Goal: Find contact information: Find contact information

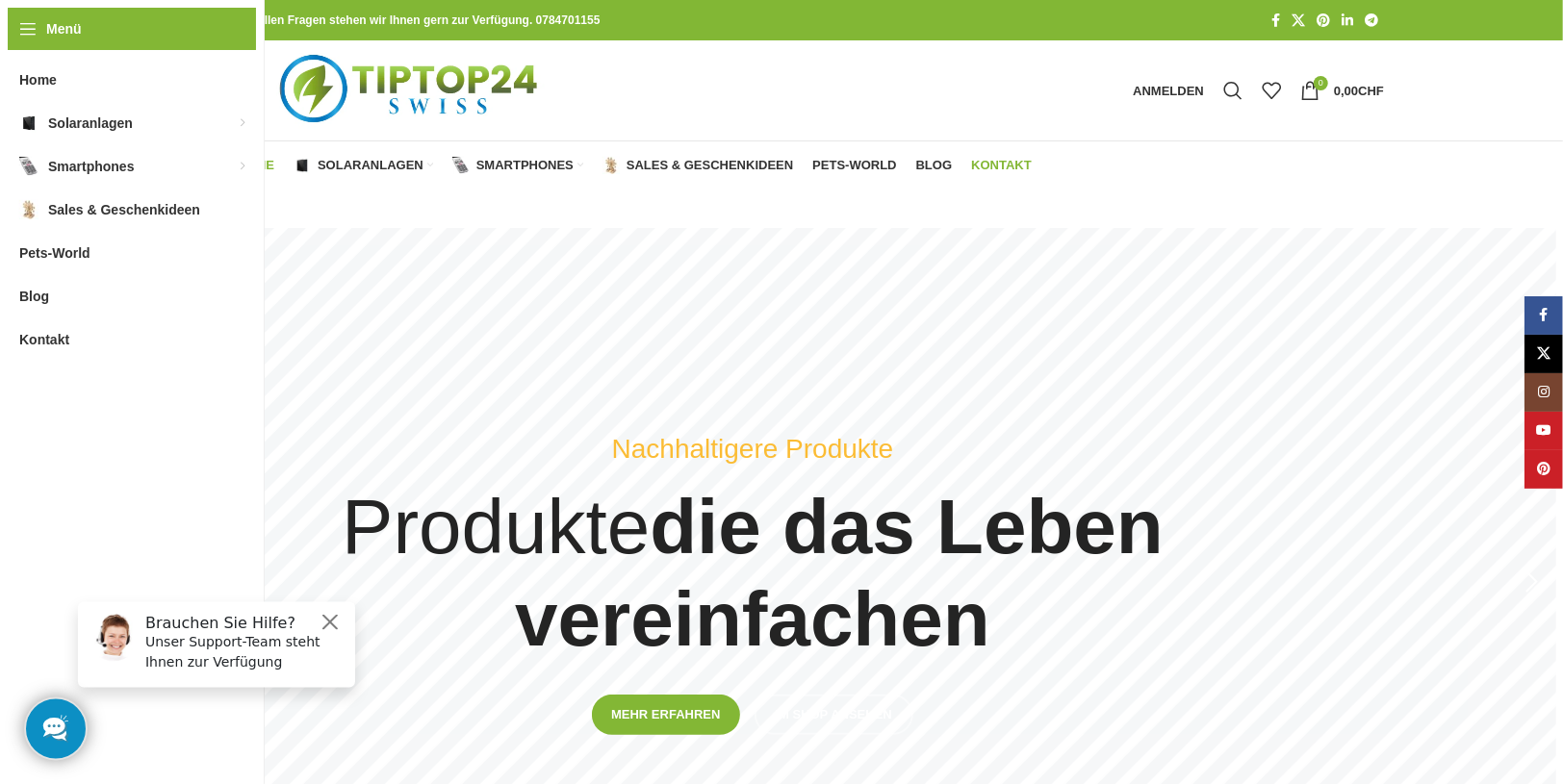
click at [992, 163] on span "Kontakt" at bounding box center [1001, 166] width 60 height 16
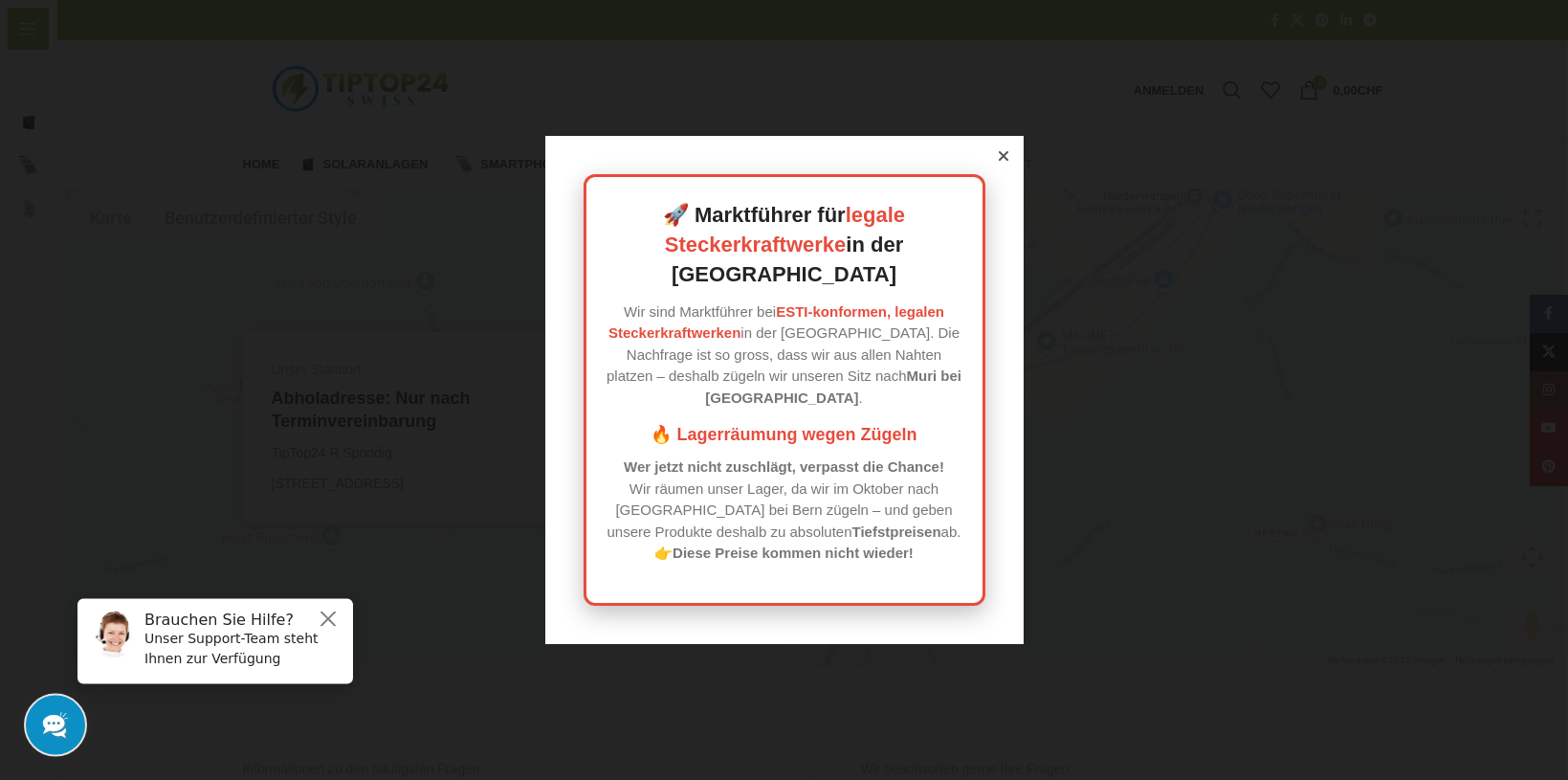
click at [1000, 161] on icon at bounding box center [1003, 156] width 10 height 10
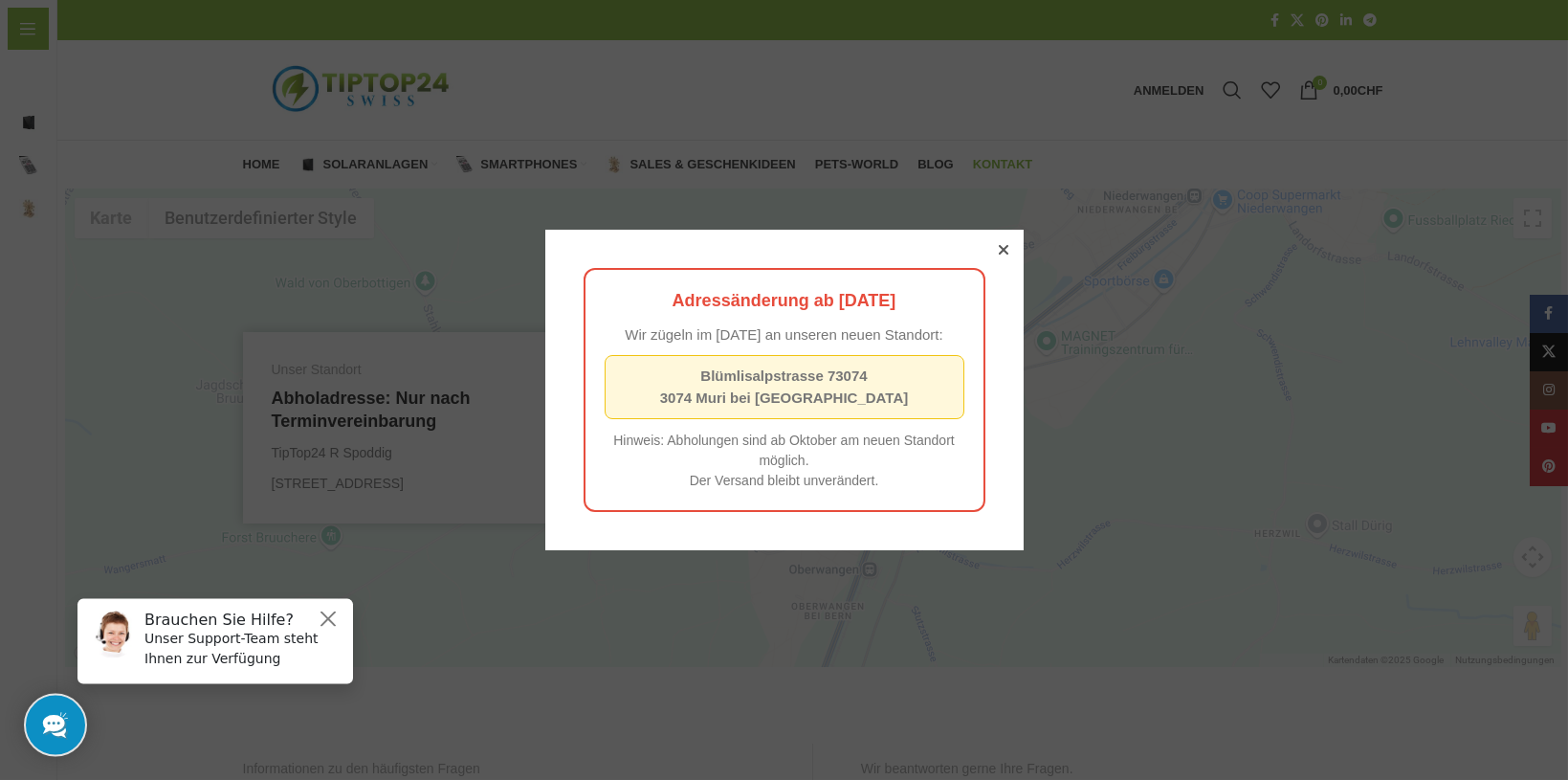
click at [999, 245] on icon at bounding box center [1003, 250] width 10 height 10
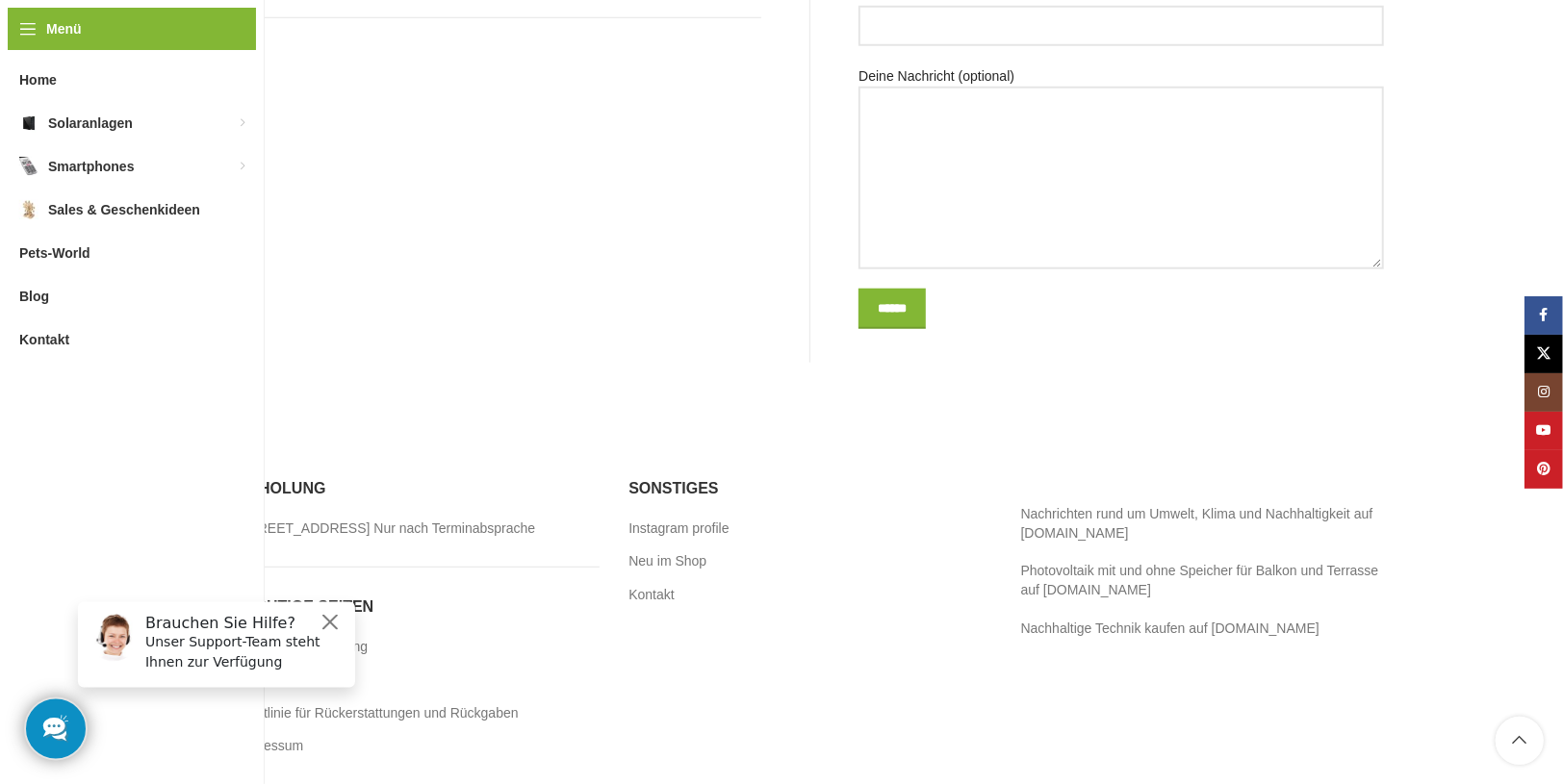
scroll to position [1138, 0]
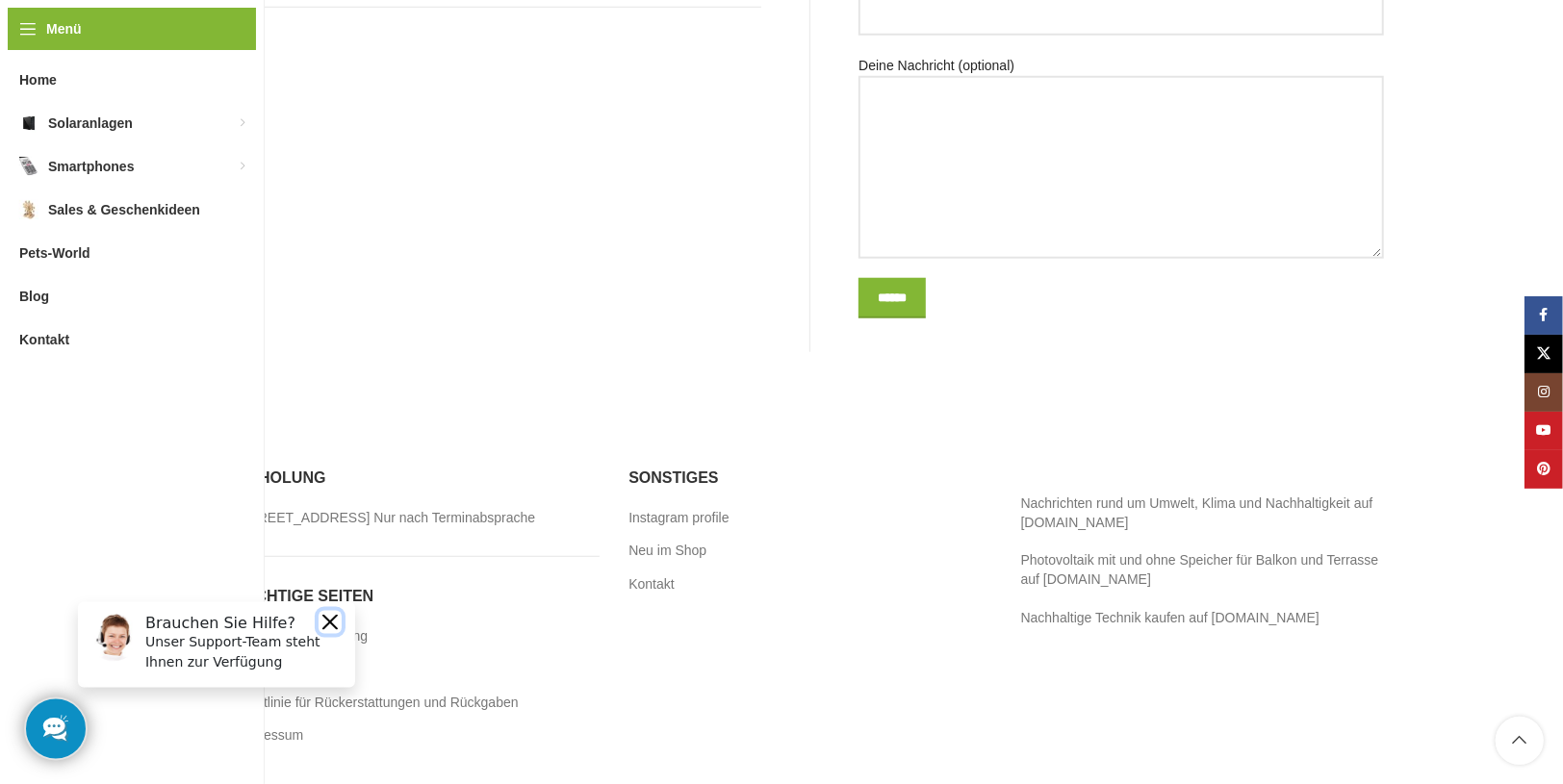
click at [329, 626] on button "Close" at bounding box center [328, 621] width 23 height 23
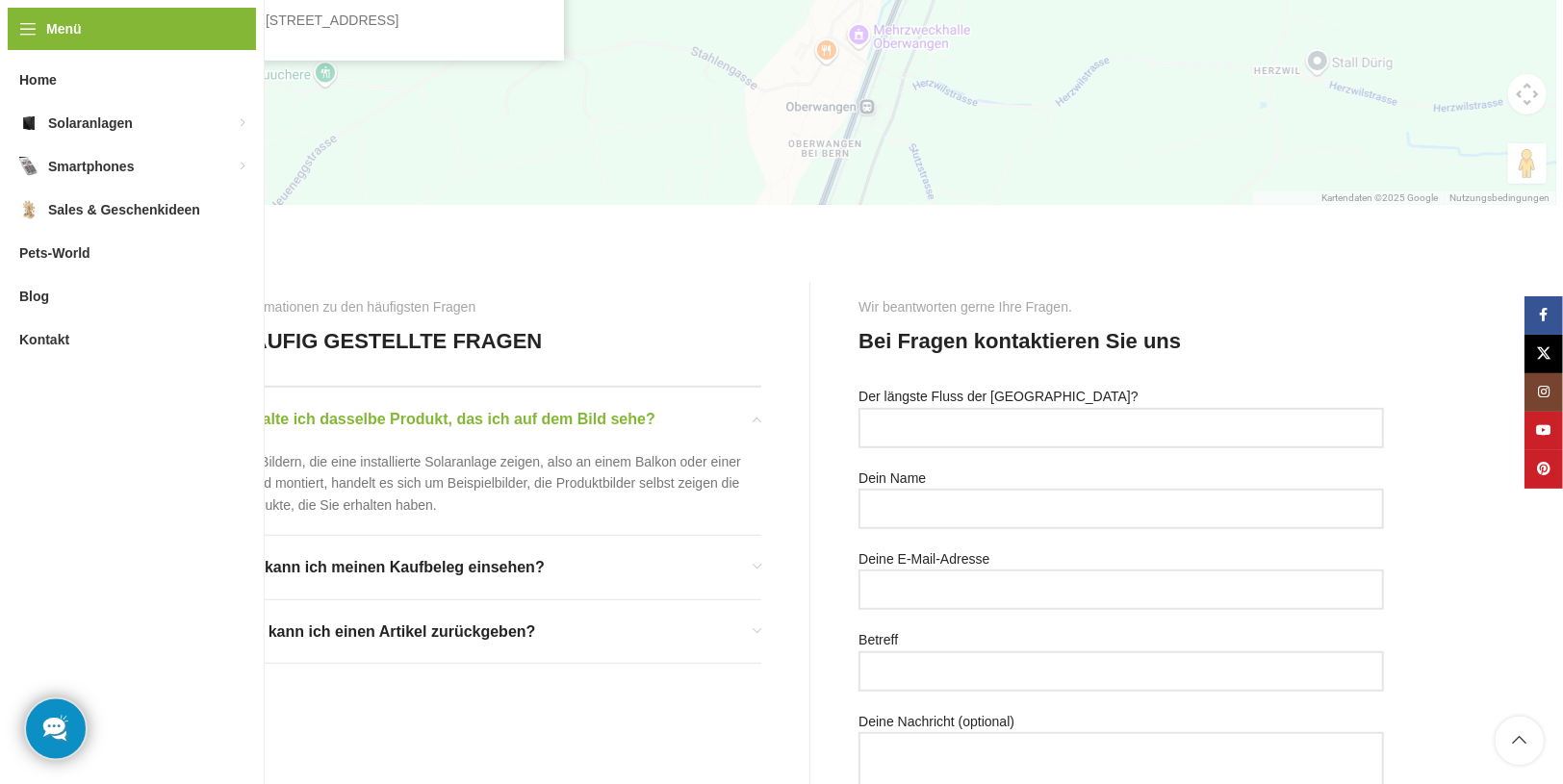
scroll to position [0, 0]
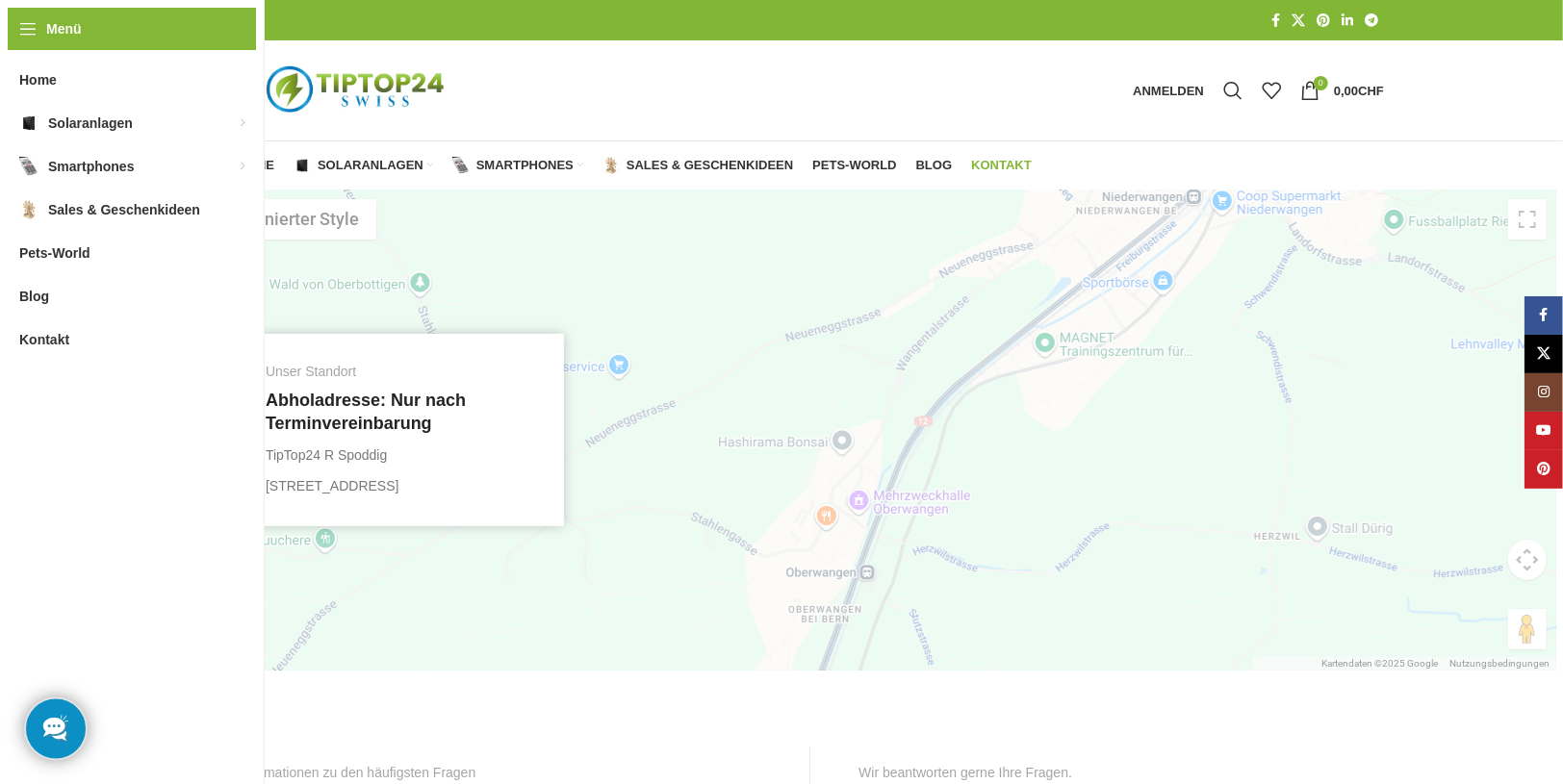
click at [399, 406] on link "Infobox-Link" at bounding box center [400, 430] width 270 height 134
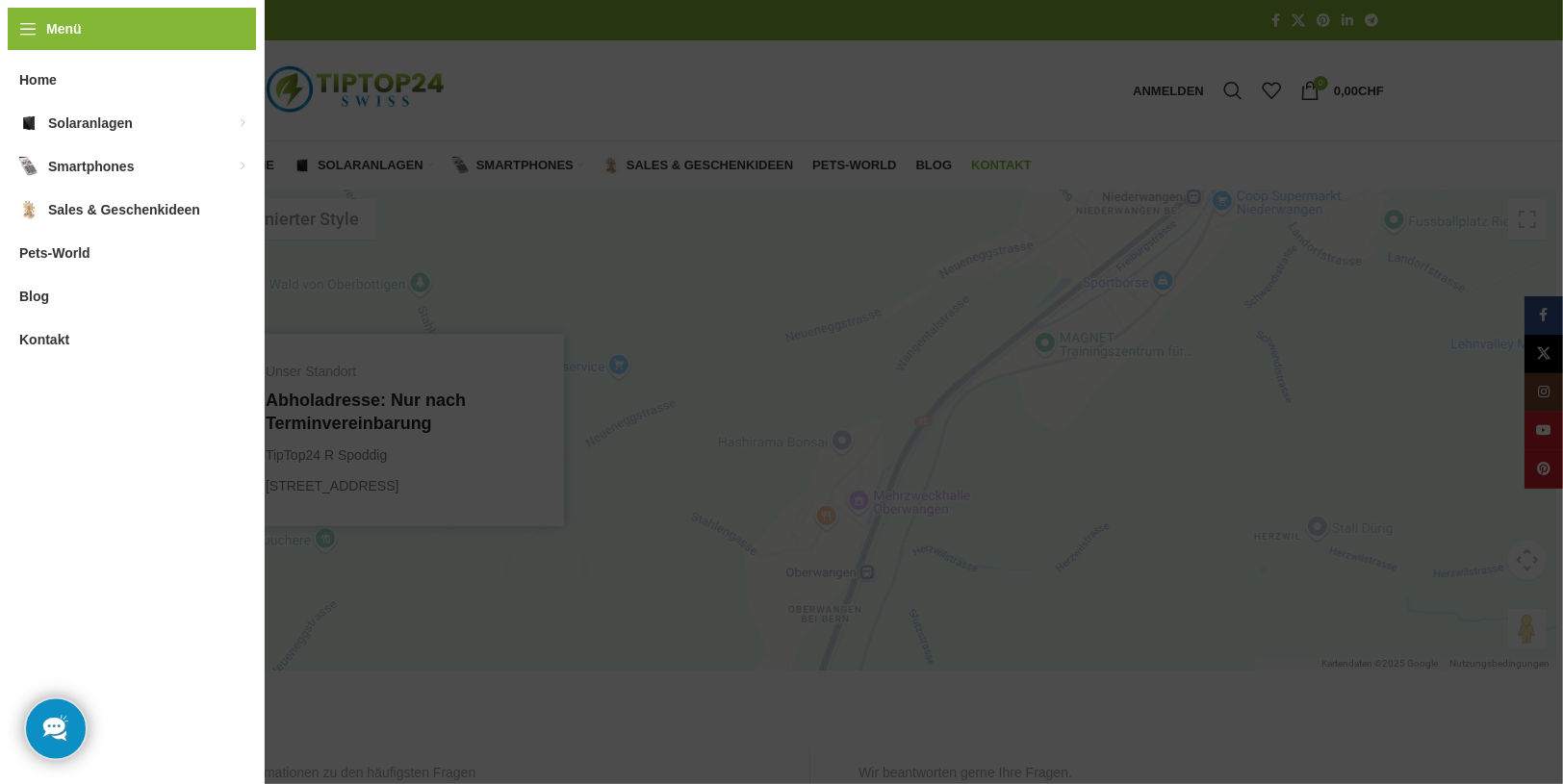
click at [42, 337] on span "Kontakt" at bounding box center [43, 339] width 50 height 35
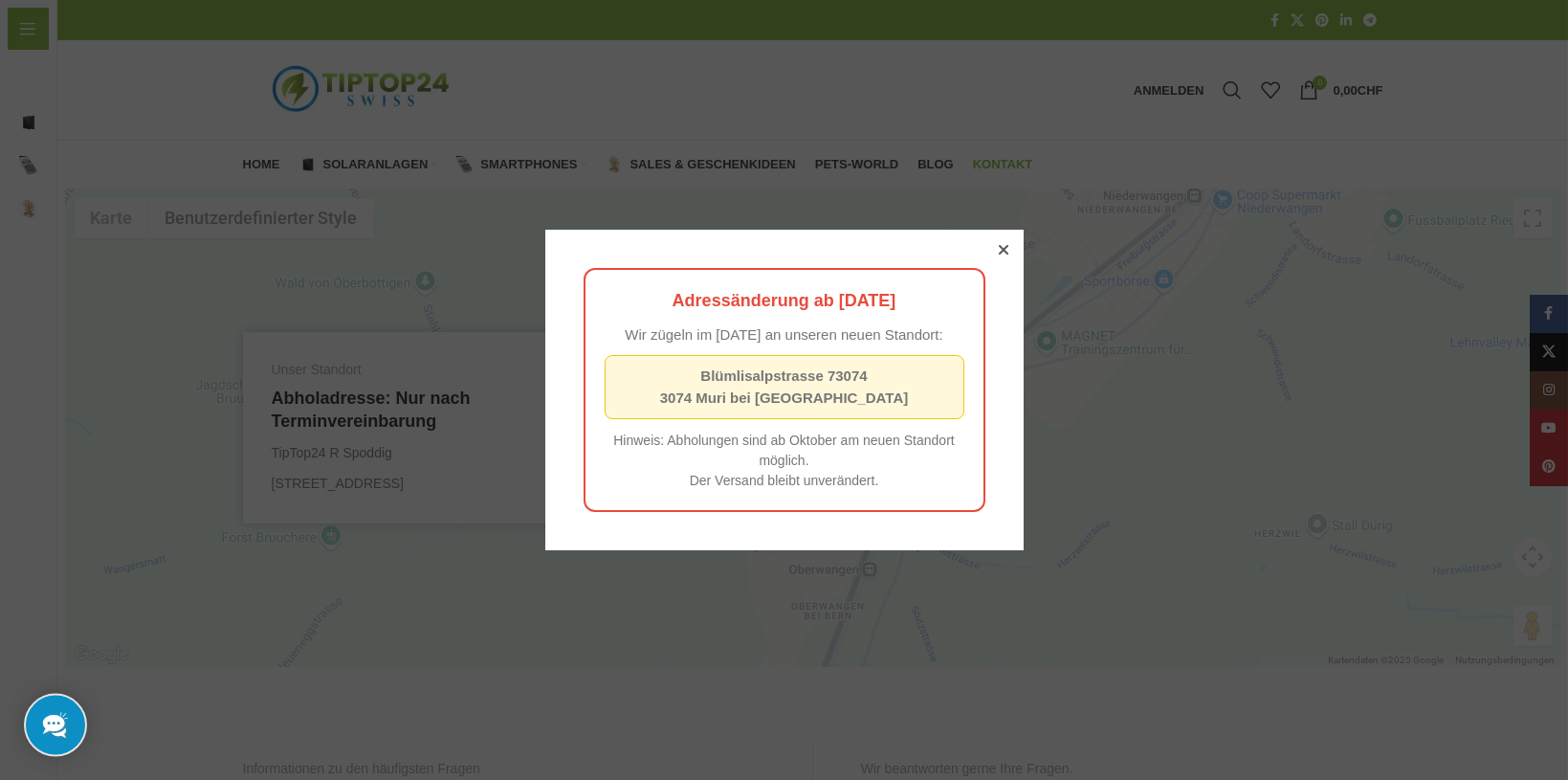
click at [998, 246] on icon at bounding box center [1002, 250] width 10 height 10
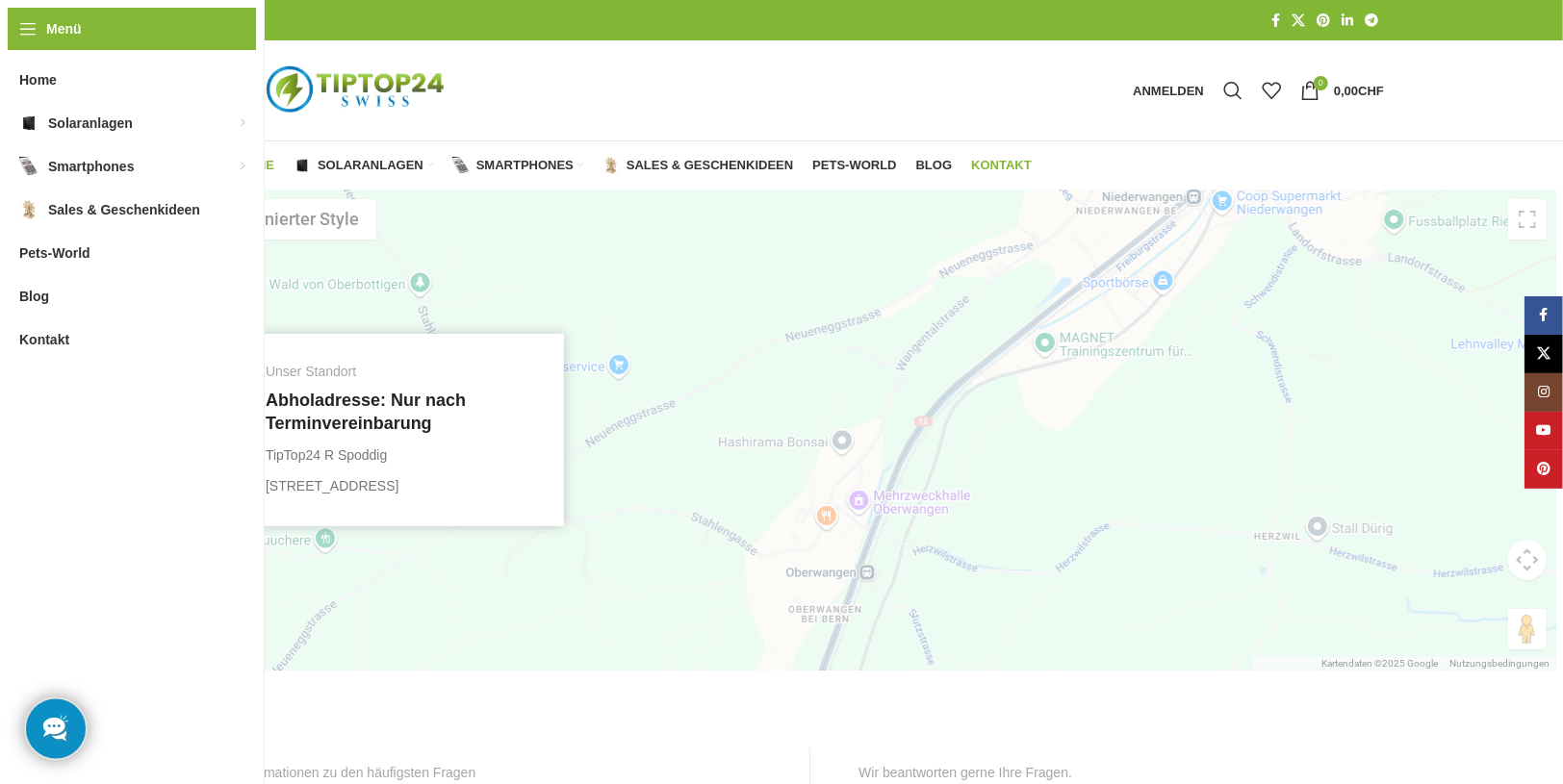
click at [260, 163] on span "Home" at bounding box center [256, 166] width 38 height 16
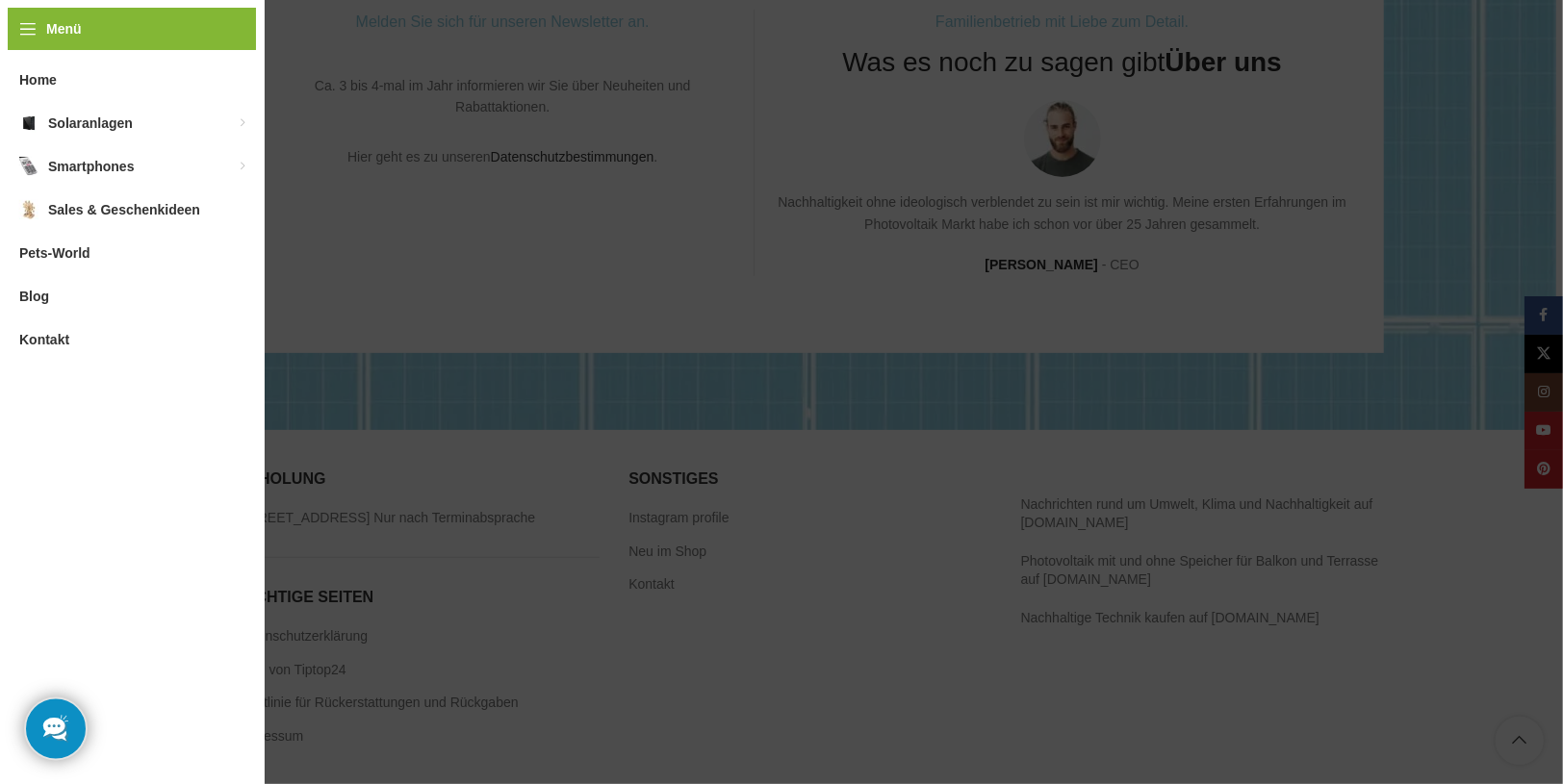
scroll to position [3428, 0]
